Goal: Task Accomplishment & Management: Complete application form

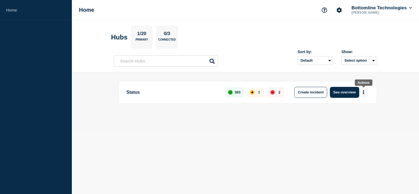
click at [365, 91] on button "More actions" at bounding box center [363, 92] width 7 height 10
click at [349, 108] on button "Create maintenance" at bounding box center [361, 108] width 37 height 5
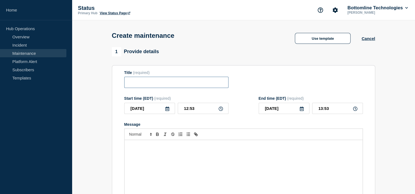
click at [191, 86] on input "Title" at bounding box center [176, 82] width 104 height 11
click at [317, 38] on button "Use template" at bounding box center [323, 38] width 56 height 11
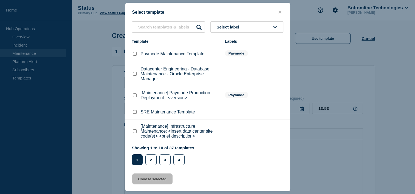
click at [252, 27] on button "Select label" at bounding box center [246, 26] width 73 height 11
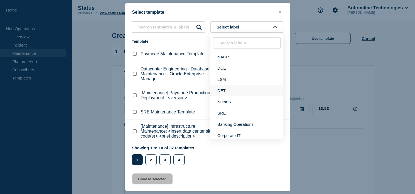
click at [225, 90] on button "DET" at bounding box center [246, 90] width 73 height 11
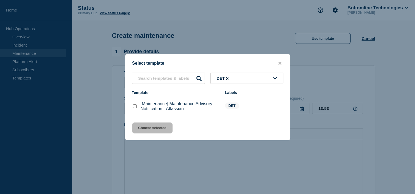
click at [134, 106] on checkbox"] "[Maintenance] Maintenance Advisory Notification - Atlassian checkbox" at bounding box center [135, 106] width 4 height 4
checkbox checkbox"] "true"
click at [154, 128] on button "Choose selected" at bounding box center [152, 128] width 40 height 11
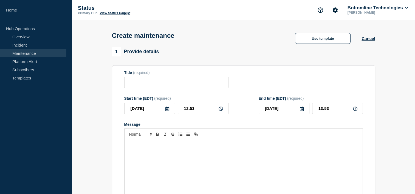
type input "[Maintenance] Maintenance Advisory Notification - Atlassian"
type input "15:54"
checkbox input "false"
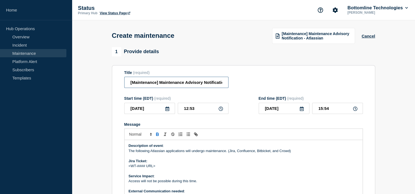
click at [208, 86] on input "[Maintenance] Maintenance Advisory Notification - Atlassian" at bounding box center [176, 82] width 104 height 11
type input "[Maintenance] Maintenance Advisory Notification - Bitbucket"
click at [220, 111] on icon at bounding box center [220, 109] width 4 height 4
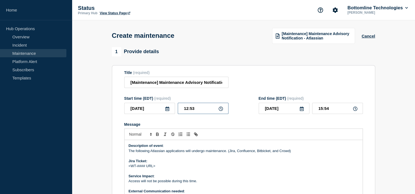
click at [185, 111] on input "12:53" at bounding box center [203, 108] width 51 height 11
type input "18:53"
type input "21:53"
type input "18:00"
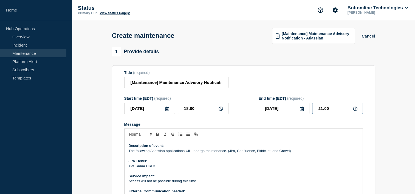
click at [319, 110] on input "21:00" at bounding box center [337, 108] width 51 height 11
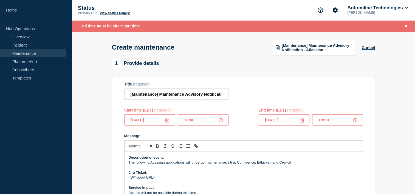
click at [326, 120] on input "18:00" at bounding box center [337, 119] width 51 height 11
type input "18:30"
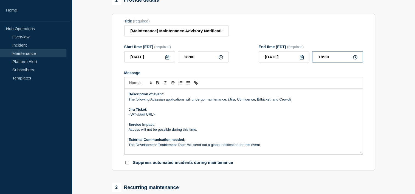
scroll to position [55, 0]
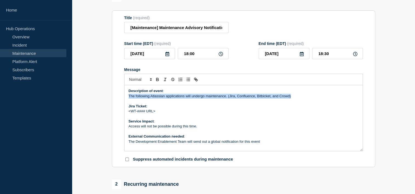
drag, startPoint x: 294, startPoint y: 98, endPoint x: 127, endPoint y: 100, distance: 166.9
click at [127, 99] on div "Description of event : The following Atlassian applications will undergo mainte…" at bounding box center [243, 118] width 238 height 66
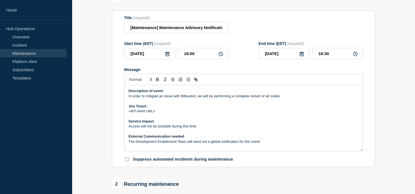
drag, startPoint x: 128, startPoint y: 114, endPoint x: 161, endPoint y: 114, distance: 33.2
click at [161, 114] on div "Description of event : In order to mitigate an issue with Bitbucket, we will be…" at bounding box center [243, 118] width 238 height 66
drag, startPoint x: 152, startPoint y: 108, endPoint x: 125, endPoint y: 107, distance: 27.2
click at [125, 107] on div "Description of event : In order to mitigate an issue with Bitbucket, we will be…" at bounding box center [243, 118] width 238 height 66
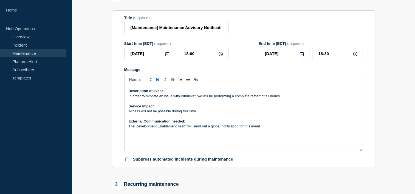
click at [199, 113] on p "Access will not be possible during this time." at bounding box center [244, 111] width 230 height 5
drag, startPoint x: 263, startPoint y: 129, endPoint x: 121, endPoint y: 125, distance: 142.6
click at [121, 125] on section "Title (required) [Maintenance] Maintenance Advisory Notification - Bitbucket St…" at bounding box center [243, 88] width 263 height 157
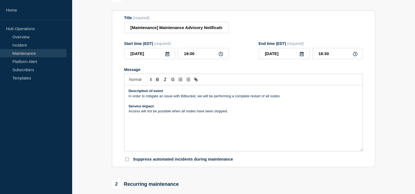
click at [230, 114] on p "Access will not be possible when all nodes have been stopped." at bounding box center [244, 111] width 230 height 5
click at [126, 161] on input "Suppress automated incidents during maintenance" at bounding box center [127, 160] width 4 height 4
checkbox input "true"
click at [281, 114] on p "Access will not be possible when all nodes have been stopped; however, downtime…" at bounding box center [244, 111] width 230 height 5
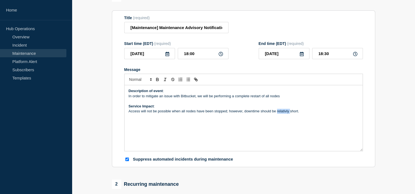
click at [281, 114] on p "Access will not be possible when all nodes have been stopped; however, downtime…" at bounding box center [244, 111] width 230 height 5
drag, startPoint x: 281, startPoint y: 114, endPoint x: 396, endPoint y: 101, distance: 115.5
click at [396, 101] on section "1 Provide details Title (required) [Maintenance] Maintenance Advisory Notificat…" at bounding box center [243, 182] width 343 height 380
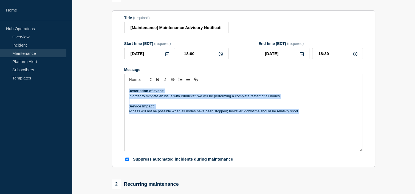
drag, startPoint x: 280, startPoint y: 112, endPoint x: 125, endPoint y: 92, distance: 156.7
click at [125, 92] on div "Description of event : In order to mitigate an issue with Bitbucket, we will be…" at bounding box center [243, 118] width 238 height 66
copy div "Description of event : In order to mitigate an issue with Bitbucket, we will be…"
click at [278, 113] on p "Access will not be possible when all nodes have been stopped; however, downtime…" at bounding box center [244, 111] width 230 height 5
click at [277, 113] on p "Access will not be possible when all nodes have been stopped; however, downtime…" at bounding box center [244, 111] width 230 height 5
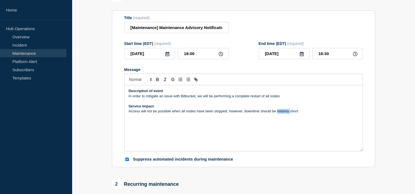
click at [277, 113] on p "Access will not be possible when all nodes have been stopped; however, downtime…" at bounding box center [244, 111] width 230 height 5
click at [305, 113] on p "Access will not be possible when all nodes have been stopped; however, downtime…" at bounding box center [244, 111] width 230 height 5
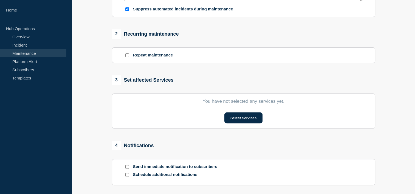
scroll to position [219, 0]
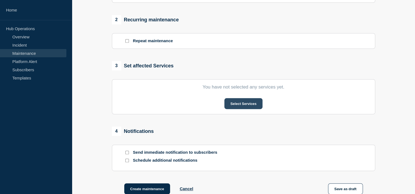
click at [251, 103] on button "Select Services" at bounding box center [243, 103] width 38 height 11
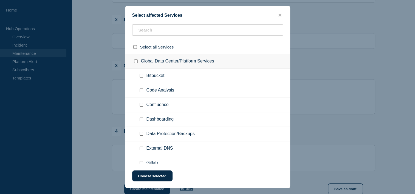
scroll to position [0, 0]
click at [142, 76] on input "Bitbucket checkbox" at bounding box center [141, 76] width 4 height 4
checkbox input "true"
click at [161, 178] on button "Choose selected" at bounding box center [152, 175] width 40 height 11
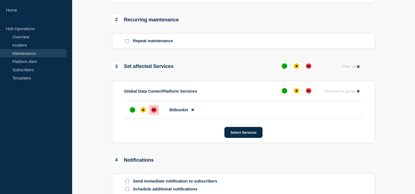
click at [156, 112] on div "down" at bounding box center [153, 109] width 5 height 5
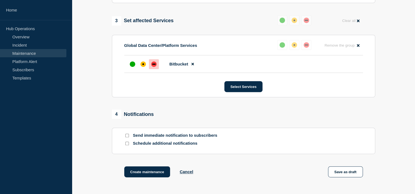
scroll to position [274, 0]
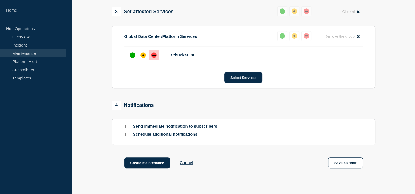
click at [125, 128] on input "Send immediate notification to subscribers" at bounding box center [127, 127] width 4 height 4
checkbox input "true"
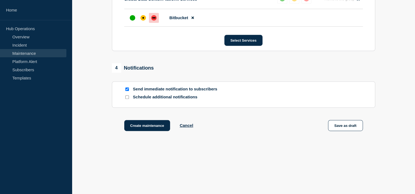
scroll to position [314, 0]
click at [146, 126] on button "Create maintenance" at bounding box center [147, 125] width 46 height 11
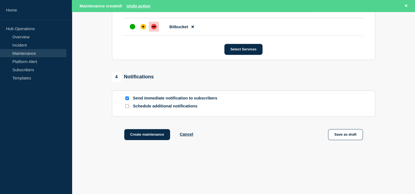
scroll to position [326, 0]
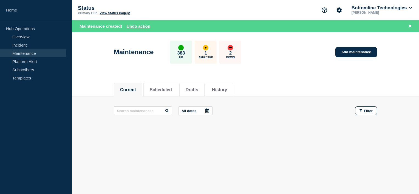
click at [272, 134] on footer at bounding box center [245, 131] width 347 height 13
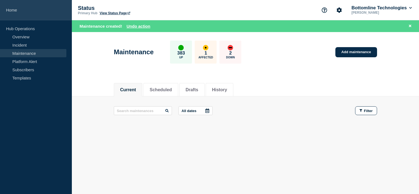
click at [34, 11] on link "Home" at bounding box center [36, 10] width 72 height 20
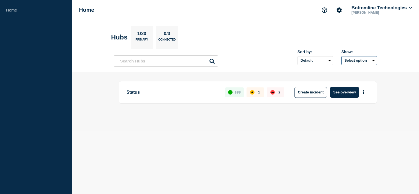
click at [373, 59] on button "Select option" at bounding box center [359, 60] width 36 height 9
click at [320, 38] on section "Hubs 1/20 Primary 0/3 Connected" at bounding box center [245, 37] width 269 height 23
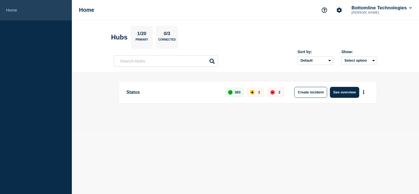
click at [18, 12] on link "Home" at bounding box center [36, 10] width 72 height 20
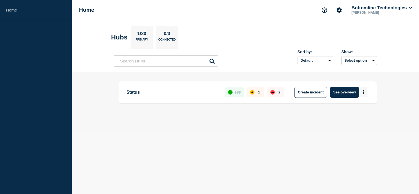
click at [362, 91] on button "More actions" at bounding box center [363, 92] width 7 height 10
click at [346, 93] on button "See overview" at bounding box center [344, 92] width 29 height 11
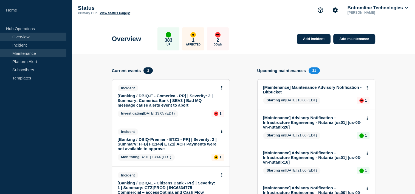
click at [29, 53] on link "Maintenance" at bounding box center [33, 53] width 66 height 8
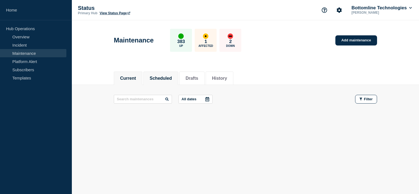
click at [159, 76] on button "Scheduled" at bounding box center [161, 78] width 22 height 5
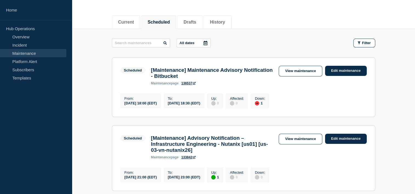
scroll to position [55, 0]
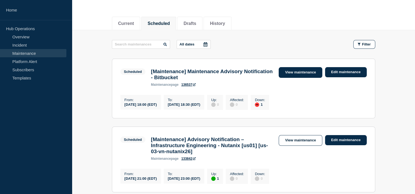
click at [314, 72] on link "View maintenance" at bounding box center [299, 72] width 43 height 11
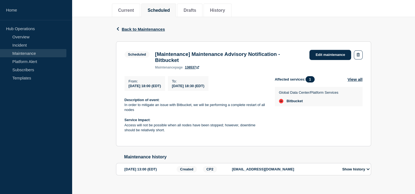
scroll to position [79, 0]
